Goal: Transaction & Acquisition: Purchase product/service

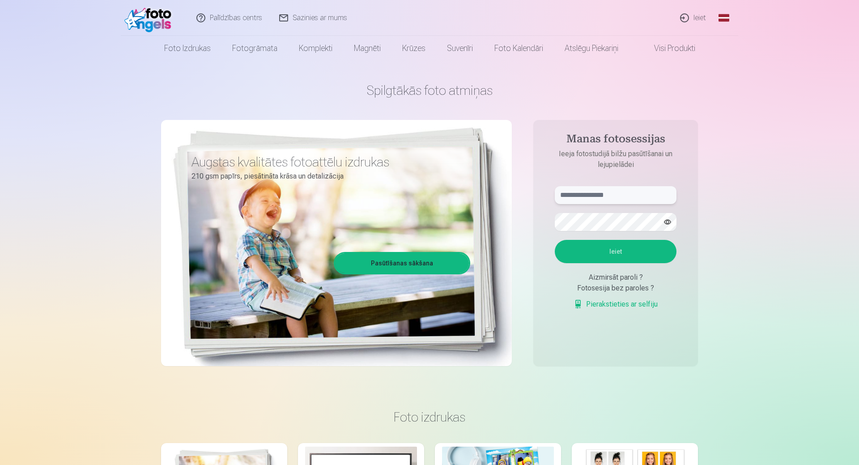
click at [609, 192] on input "text" at bounding box center [616, 195] width 122 height 18
type input "**********"
click at [605, 252] on button "Ieiet" at bounding box center [616, 251] width 122 height 23
click at [603, 263] on button "Ieiet" at bounding box center [616, 251] width 122 height 23
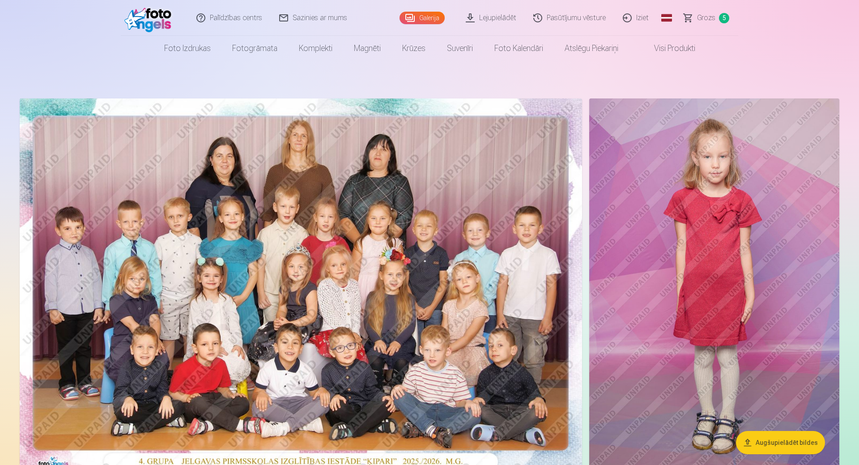
click at [702, 19] on span "Grozs" at bounding box center [706, 18] width 18 height 11
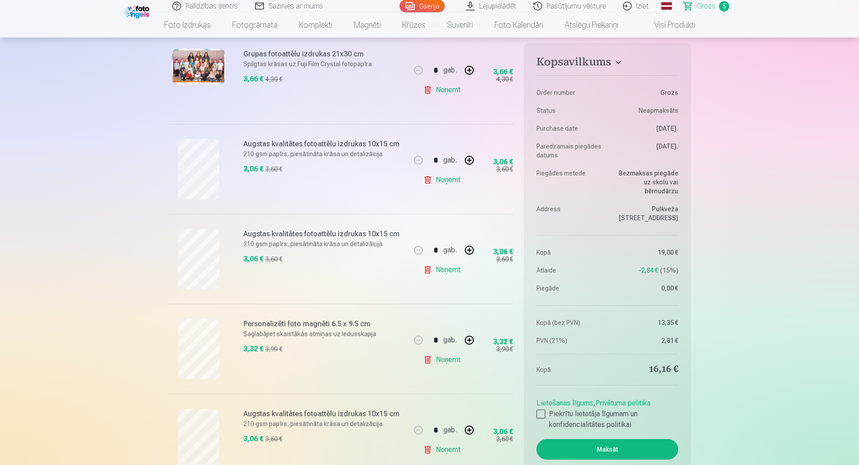
scroll to position [183, 0]
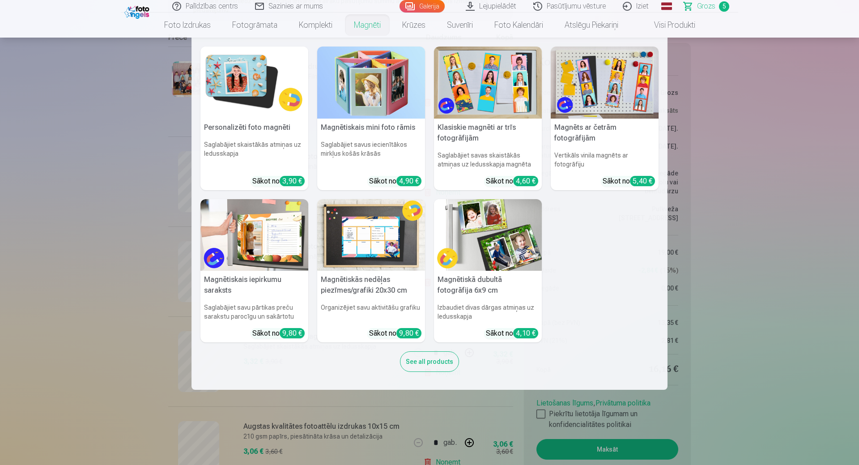
click at [371, 23] on link "Magnēti" at bounding box center [367, 25] width 48 height 25
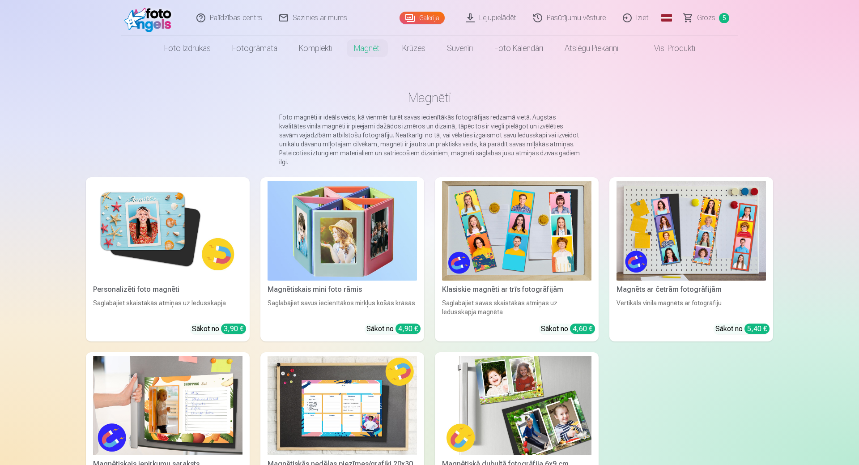
scroll to position [46, 0]
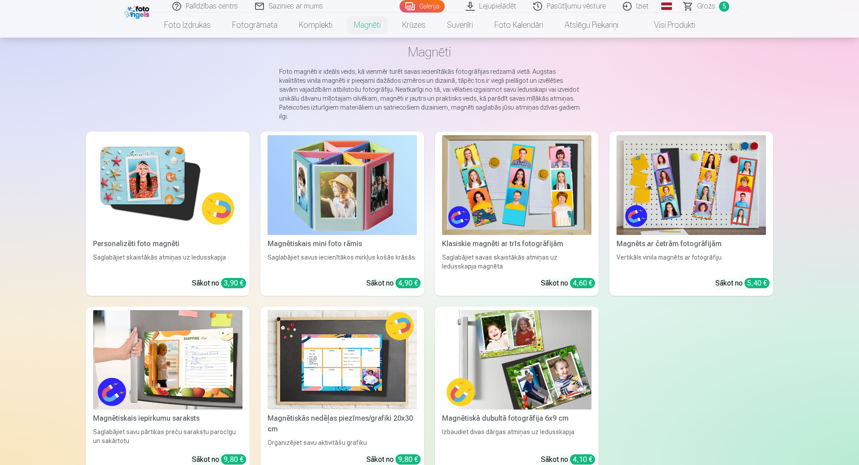
click at [167, 197] on img at bounding box center [168, 185] width 150 height 100
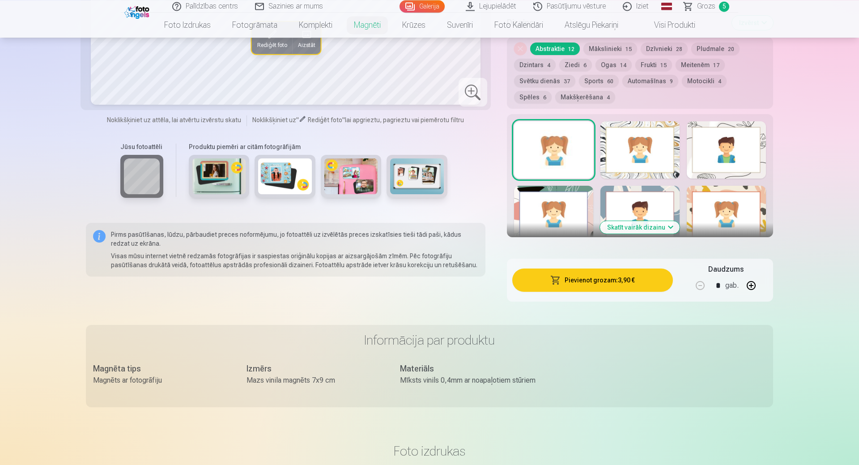
scroll to position [457, 0]
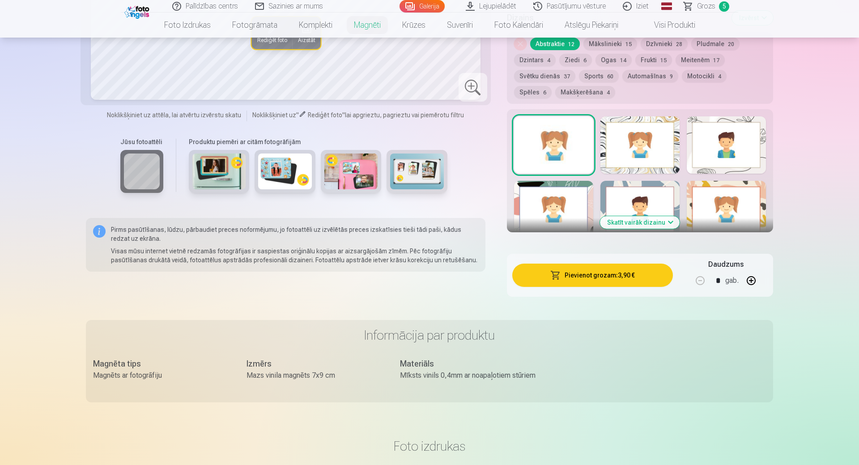
click at [659, 216] on button "Skatīt vairāk dizainu" at bounding box center [640, 222] width 80 height 13
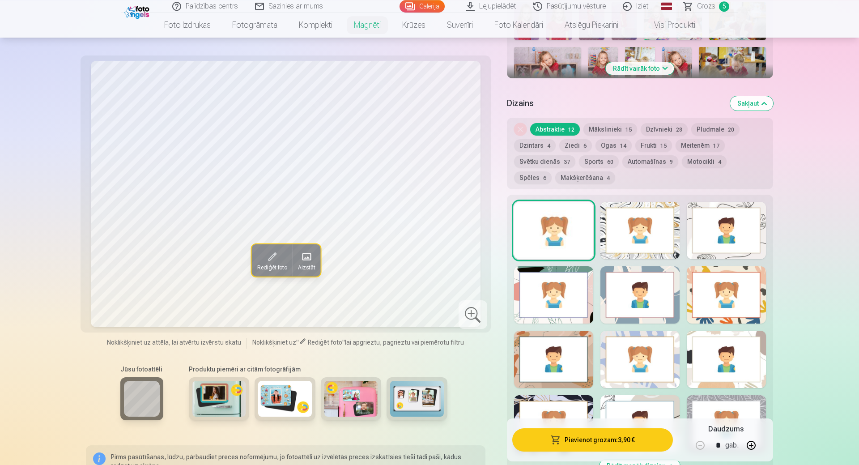
scroll to position [365, 0]
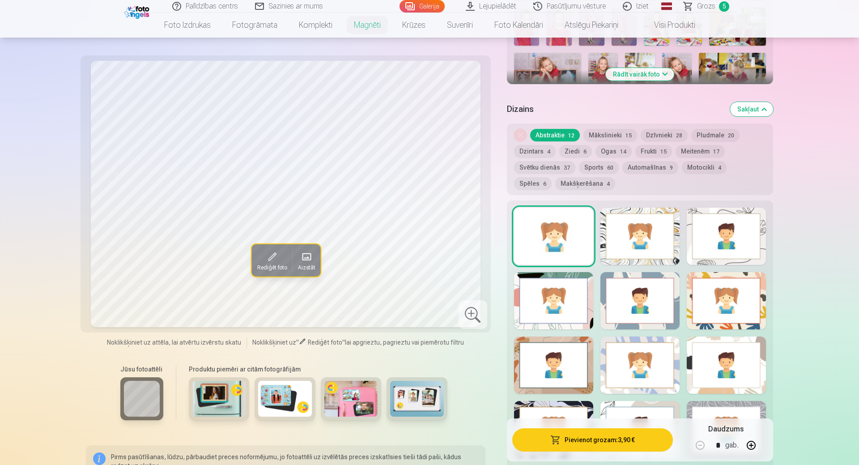
click at [651, 301] on div at bounding box center [640, 300] width 79 height 57
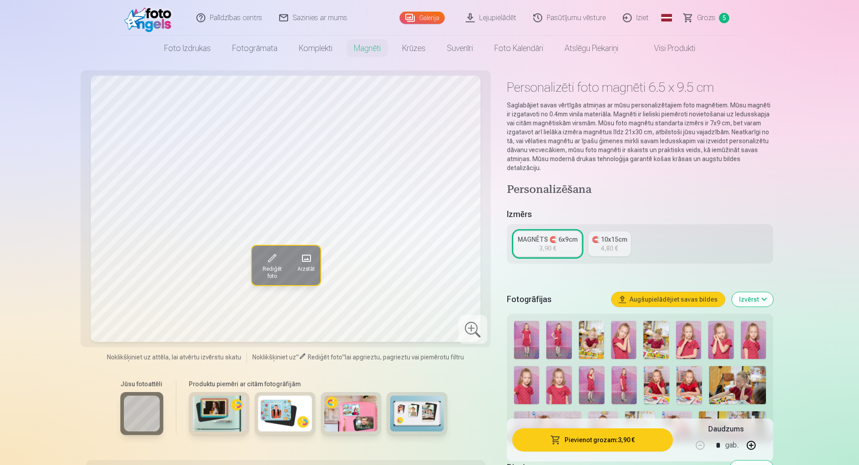
scroll to position [0, 0]
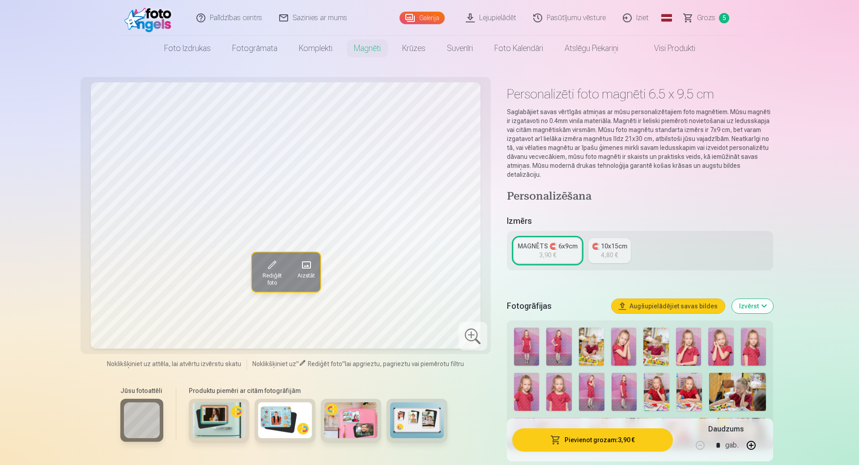
click at [709, 17] on span "Grozs" at bounding box center [706, 18] width 18 height 11
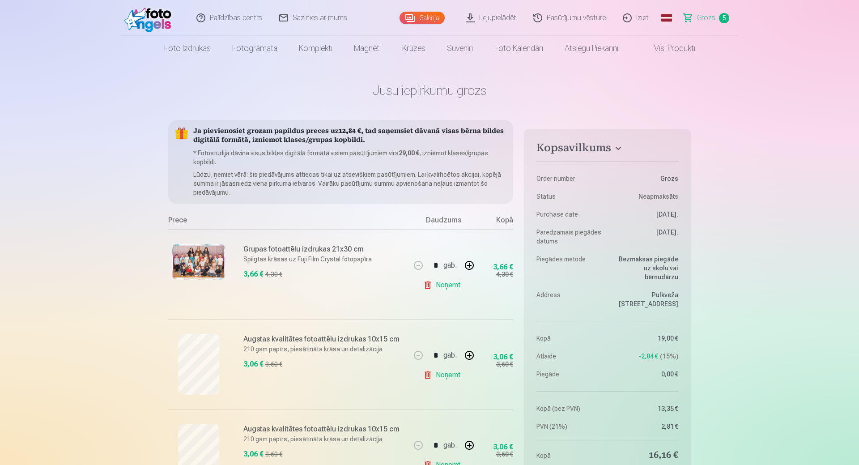
click at [495, 21] on link "Lejupielādēt" at bounding box center [492, 18] width 68 height 36
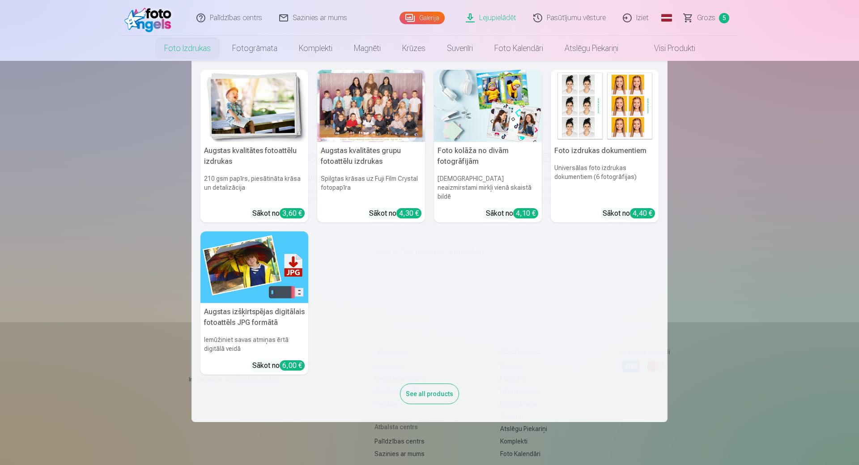
click at [199, 50] on link "Foto izdrukas" at bounding box center [188, 48] width 68 height 25
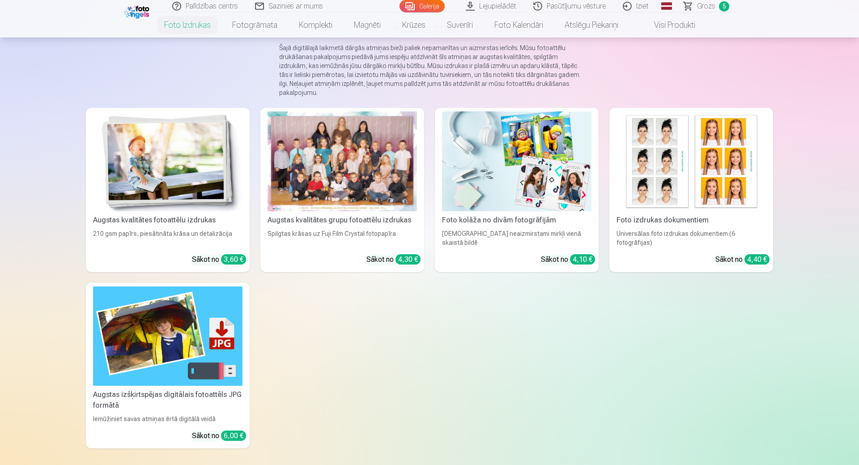
scroll to position [91, 0]
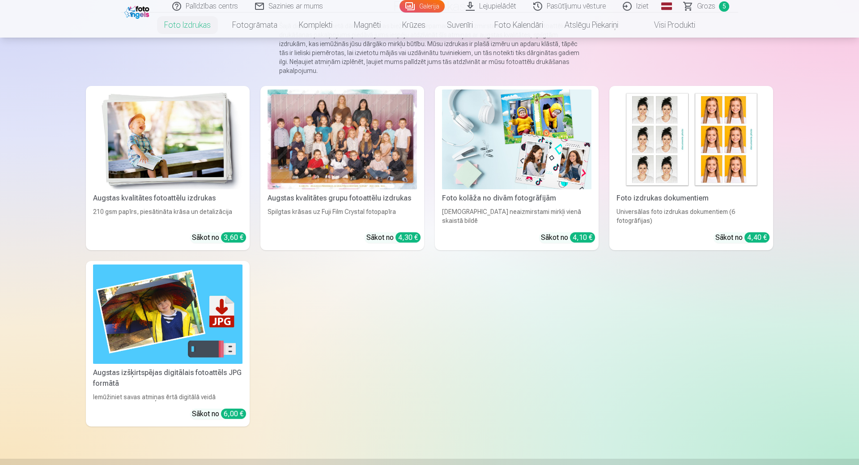
click at [175, 335] on img at bounding box center [168, 315] width 150 height 100
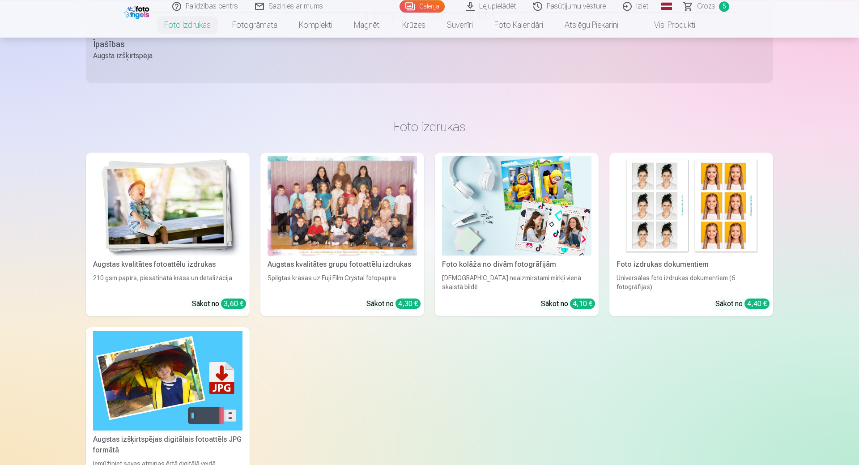
scroll to position [457, 0]
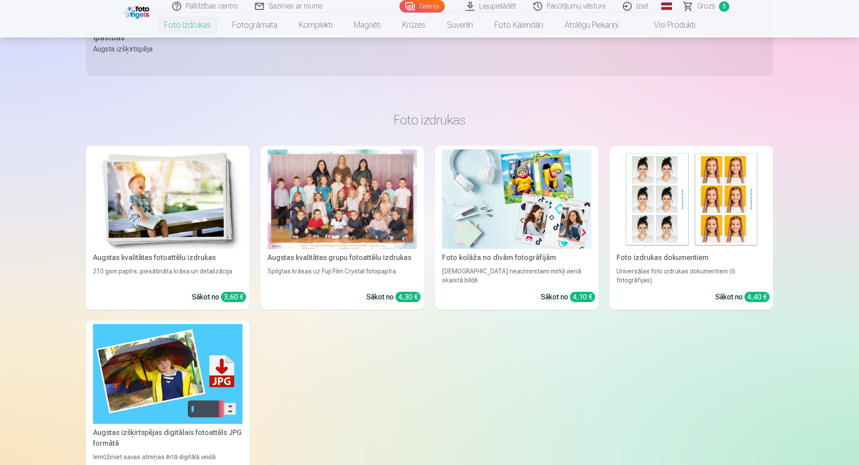
click at [696, 237] on img at bounding box center [692, 200] width 150 height 100
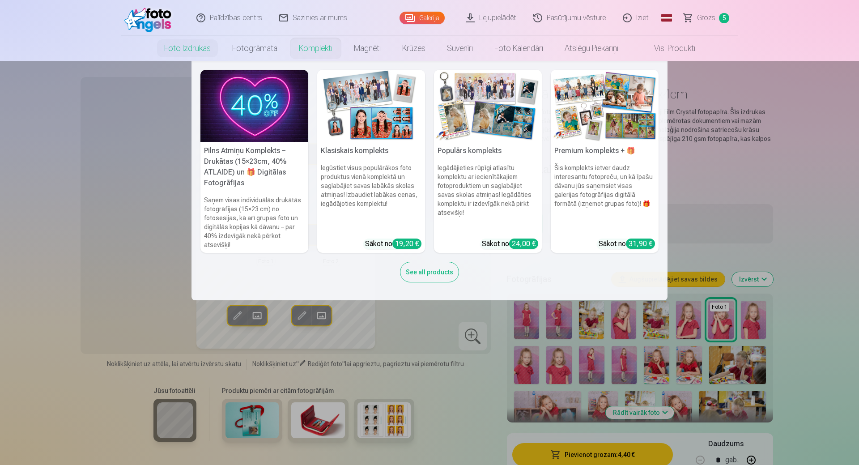
click at [325, 45] on link "Komplekti" at bounding box center [315, 48] width 55 height 25
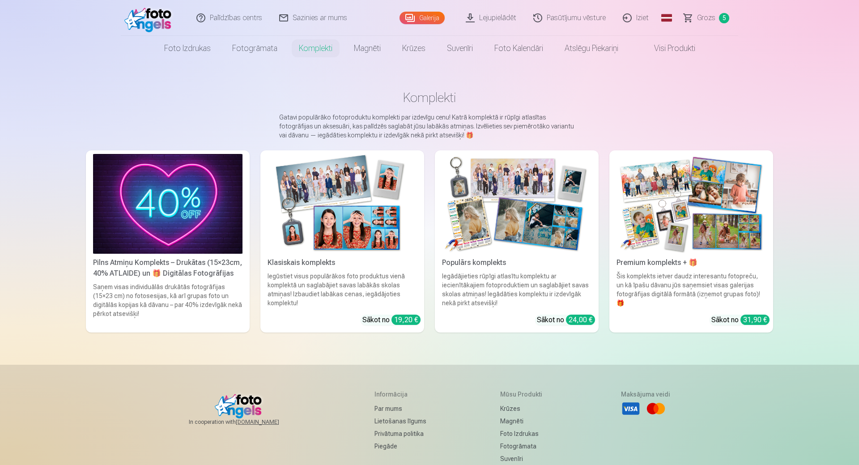
click at [202, 198] on img at bounding box center [168, 204] width 150 height 100
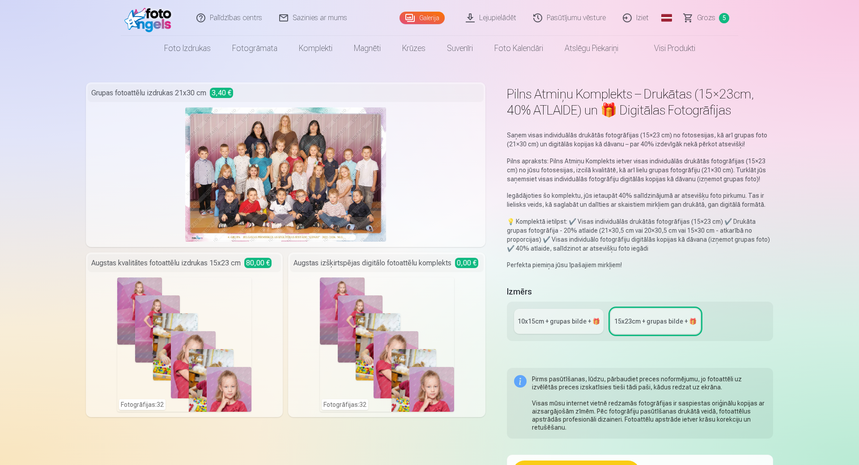
click at [698, 17] on link "Grozs 5" at bounding box center [707, 18] width 63 height 36
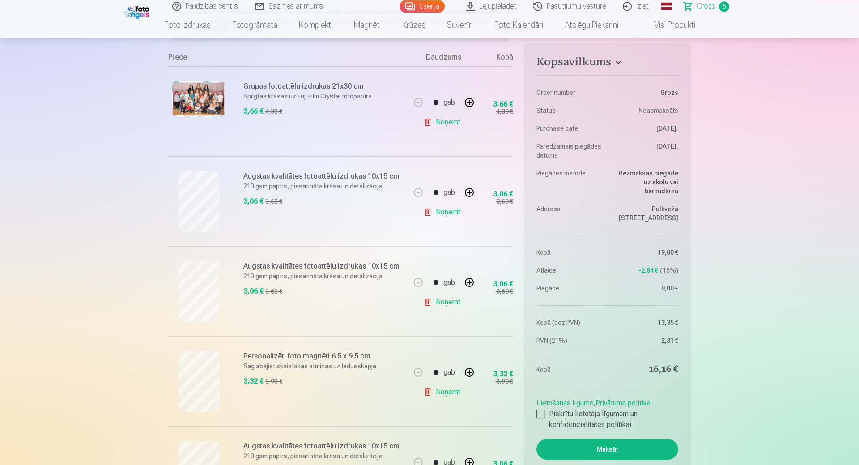
scroll to position [274, 0]
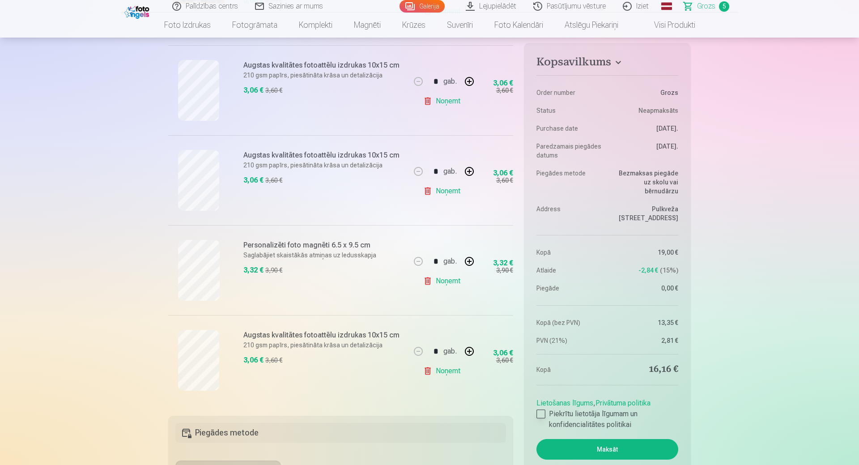
click at [539, 410] on div at bounding box center [541, 414] width 9 height 9
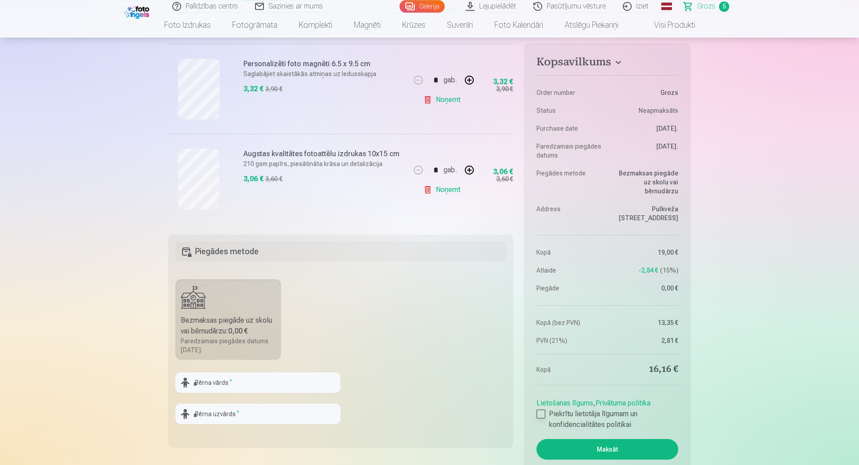
scroll to position [457, 0]
click at [258, 381] on input "text" at bounding box center [257, 381] width 165 height 21
drag, startPoint x: 247, startPoint y: 386, endPoint x: 125, endPoint y: 375, distance: 121.8
click at [175, 375] on input "*****" at bounding box center [257, 381] width 165 height 21
type input "*****"
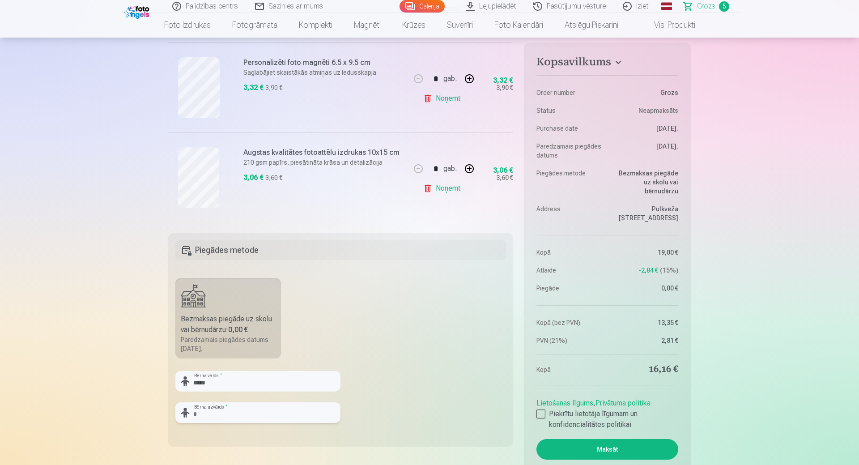
click at [223, 415] on input "text" at bounding box center [257, 412] width 165 height 21
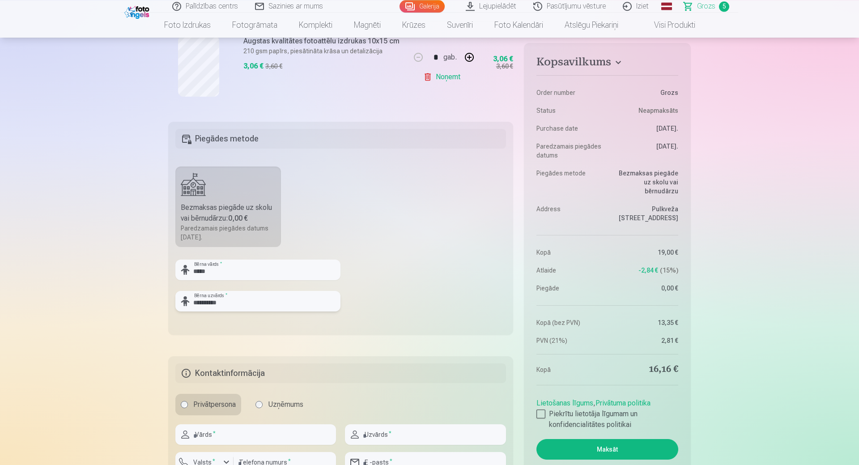
scroll to position [594, 0]
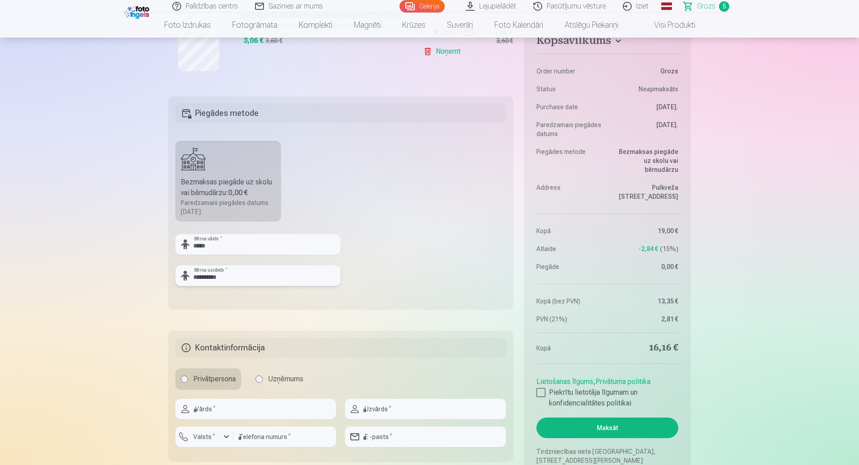
type input "**********"
click at [222, 410] on input "text" at bounding box center [255, 409] width 161 height 21
type input "****"
click at [403, 407] on input "text" at bounding box center [425, 409] width 161 height 21
type input "**********"
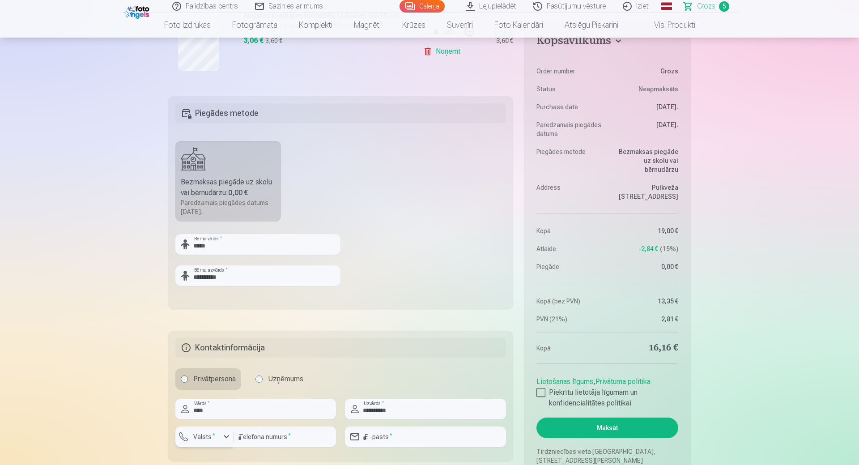
click at [231, 438] on div "button" at bounding box center [226, 437] width 11 height 11
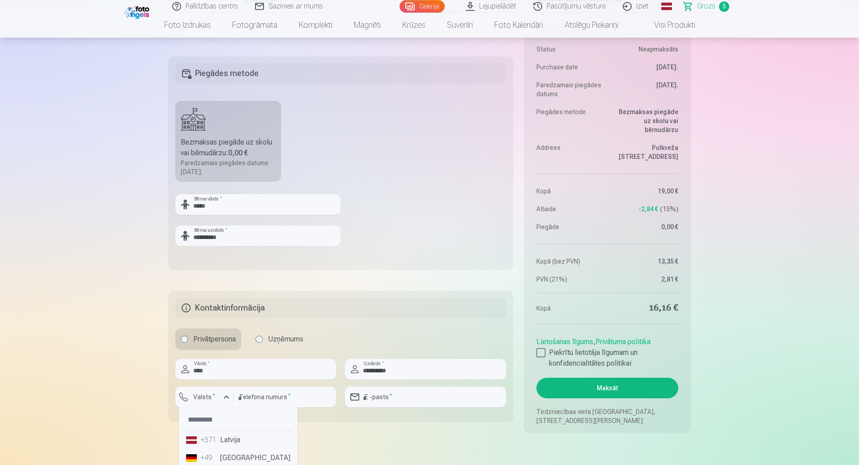
scroll to position [731, 0]
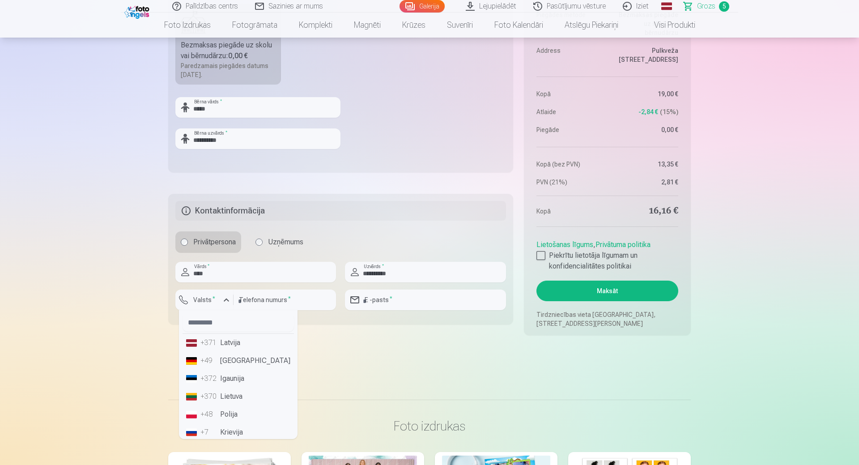
click at [236, 344] on li "+371 Latvija" at bounding box center [238, 343] width 111 height 18
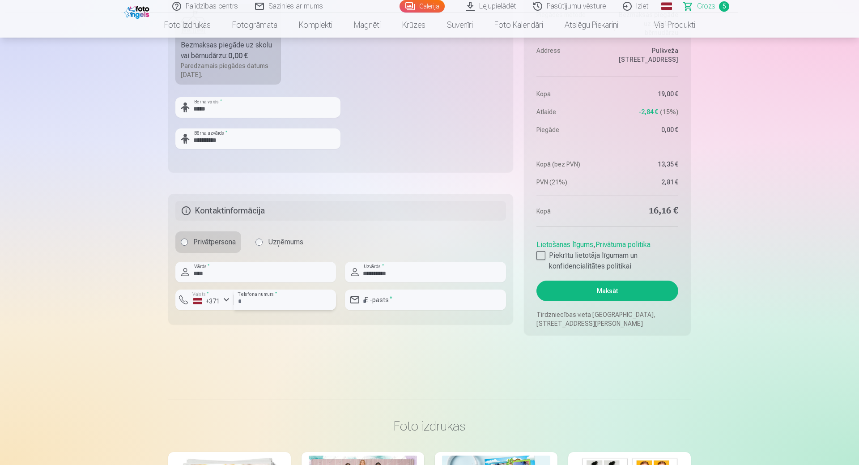
click at [256, 304] on input "number" at bounding box center [285, 300] width 103 height 21
type input "********"
click at [408, 302] on input "email" at bounding box center [425, 300] width 161 height 21
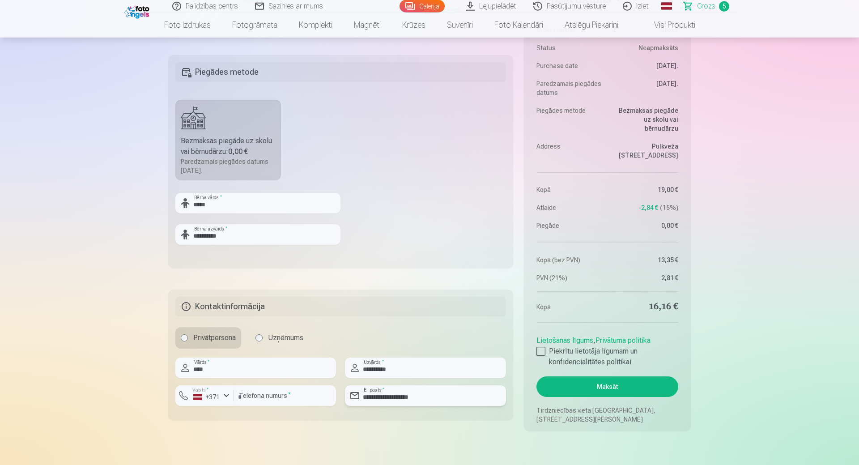
scroll to position [639, 0]
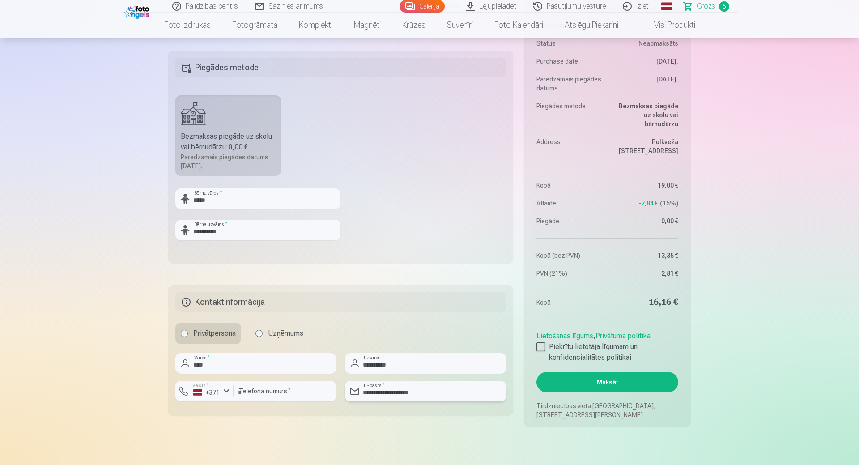
type input "**********"
click at [633, 382] on button "Maksāt" at bounding box center [608, 382] width 142 height 21
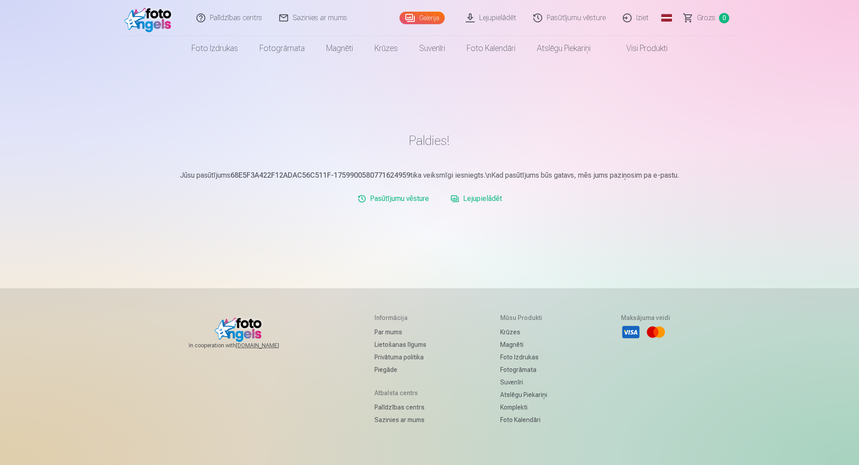
click at [639, 18] on link "Iziet" at bounding box center [636, 18] width 43 height 36
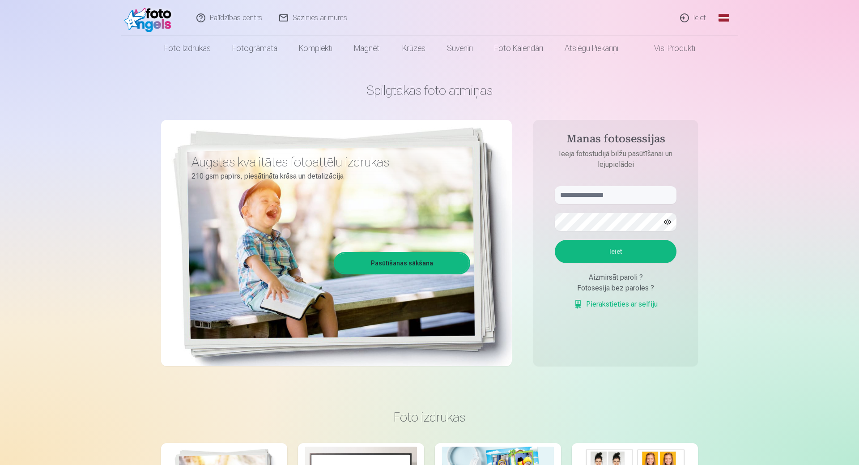
click at [631, 279] on div "Aizmirsāt paroli ?" at bounding box center [616, 277] width 122 height 11
